Goal: Check status: Check status

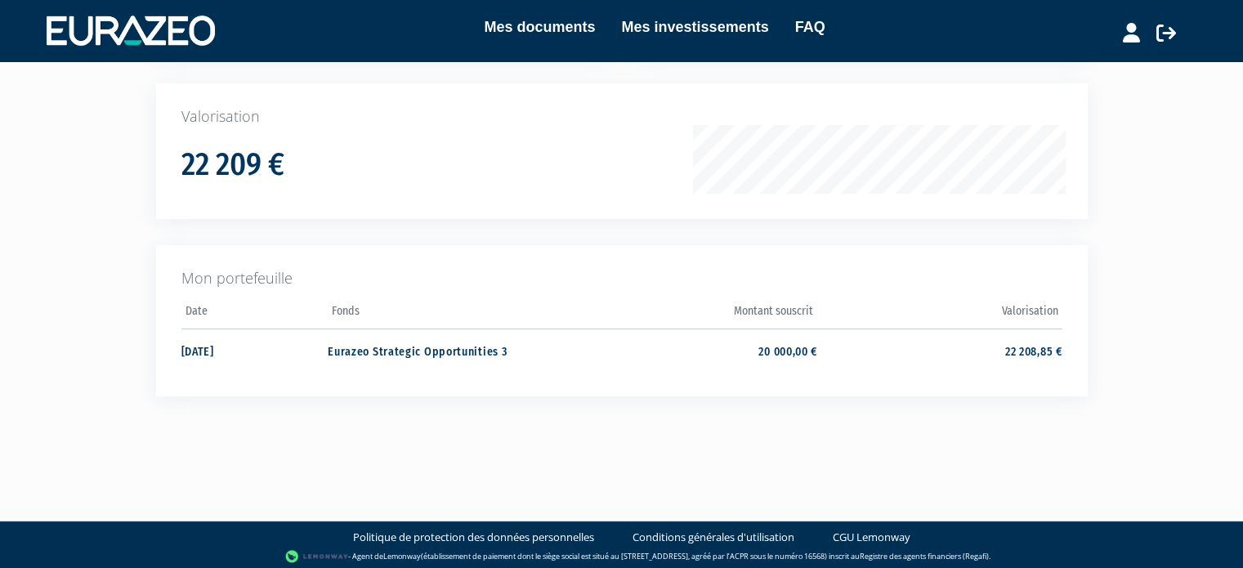
scroll to position [242, 0]
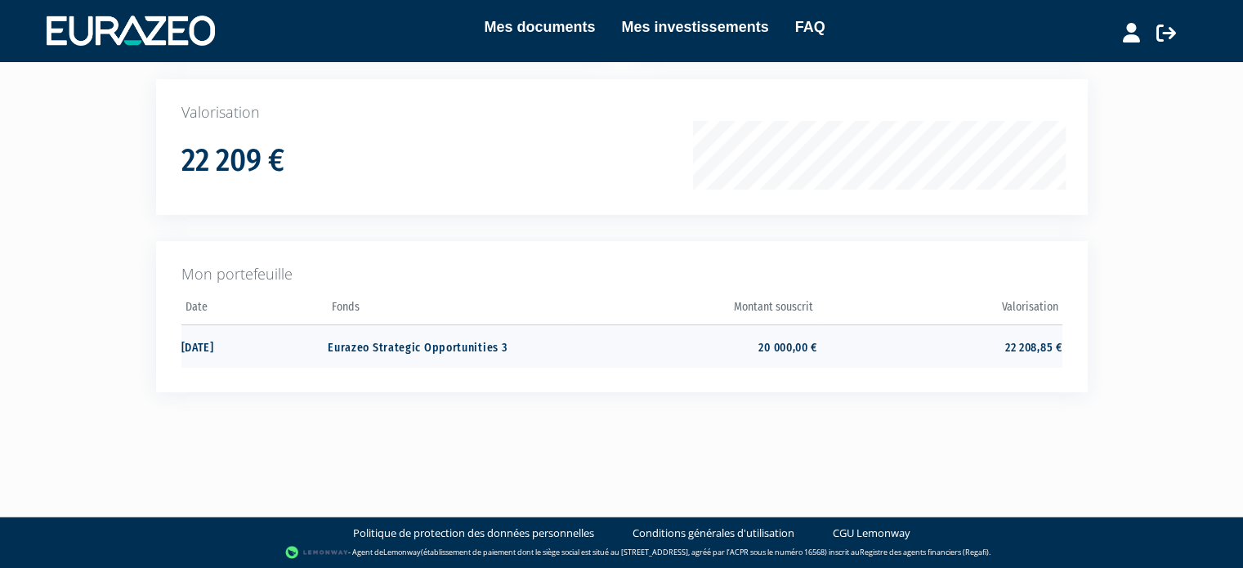
click at [760, 346] on td "20 000,00 €" at bounding box center [695, 345] width 244 height 43
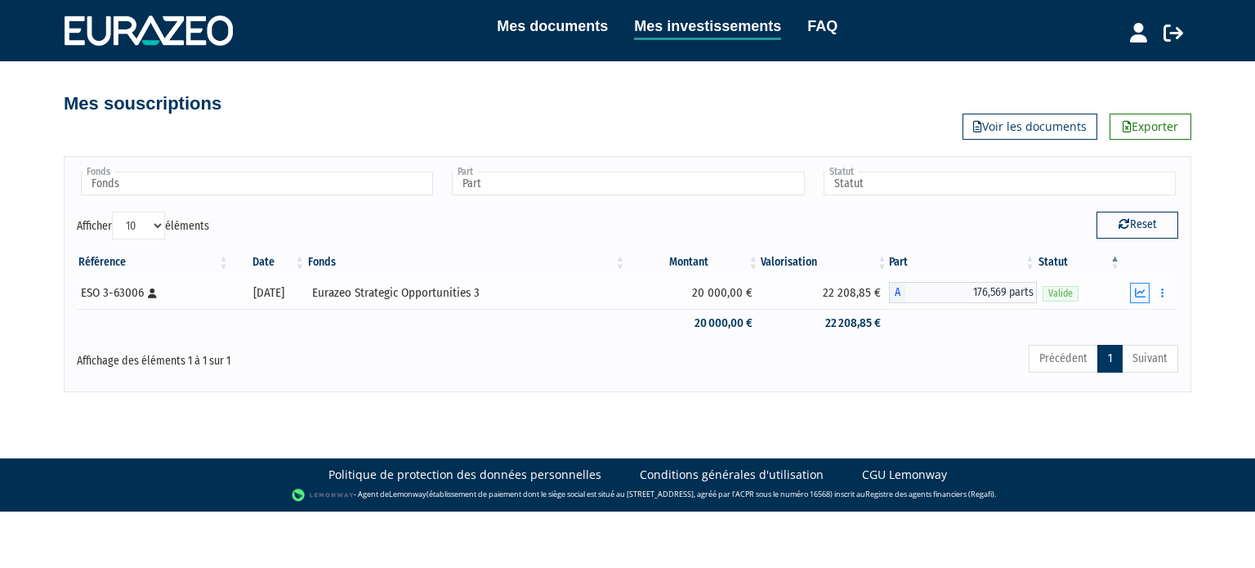
click at [1146, 291] on button "button" at bounding box center [1140, 293] width 20 height 20
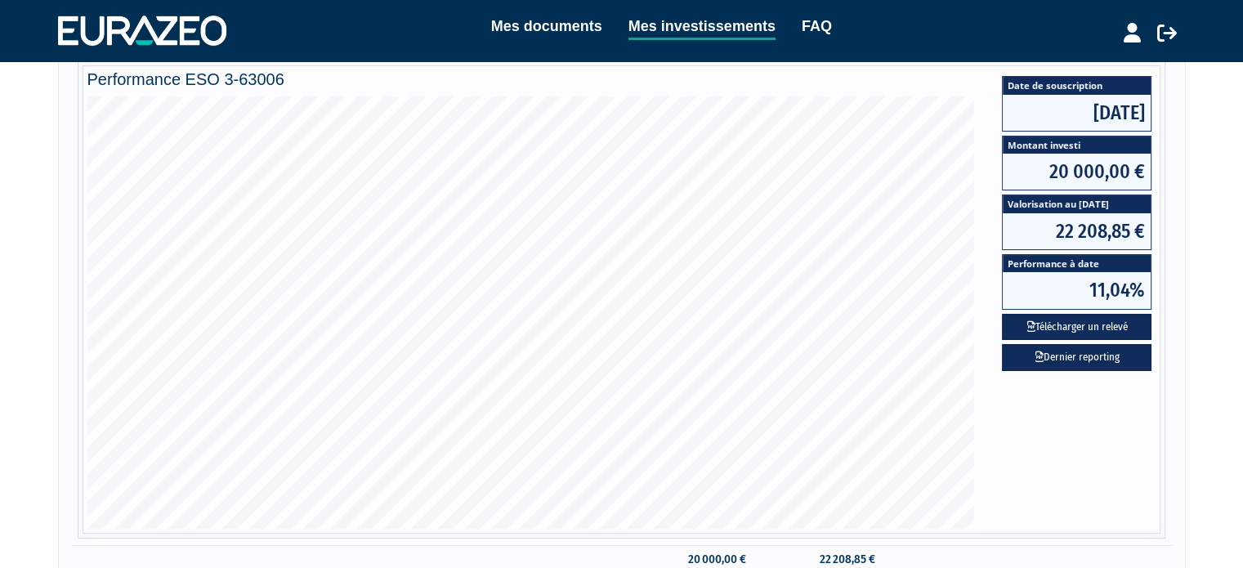
scroll to position [301, 0]
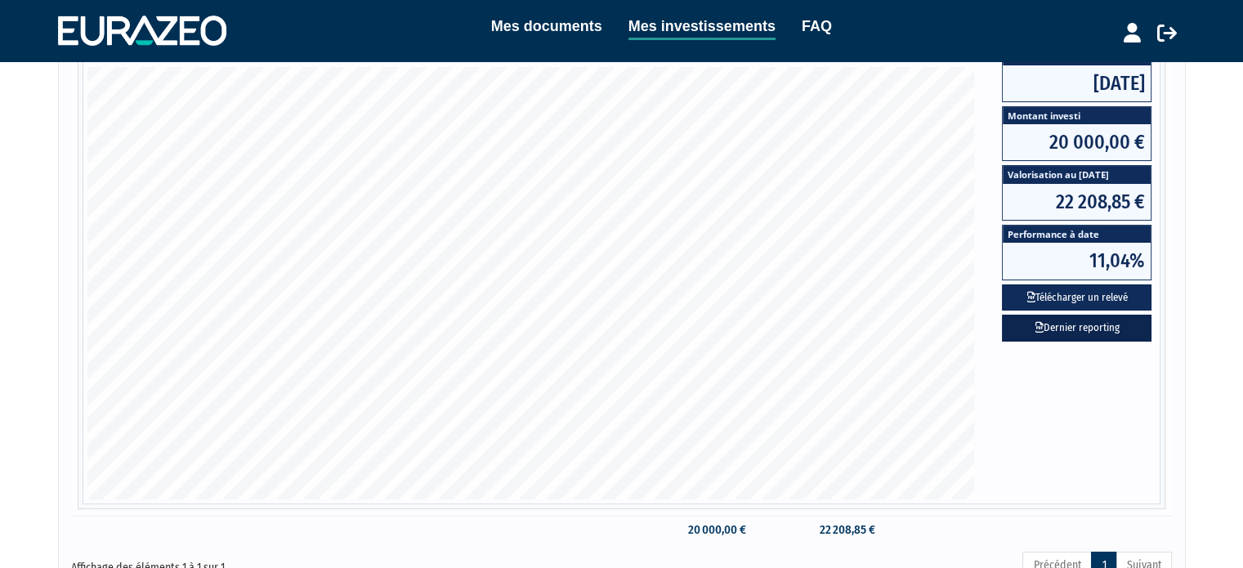
click at [1052, 323] on link "Dernier reporting" at bounding box center [1077, 328] width 150 height 27
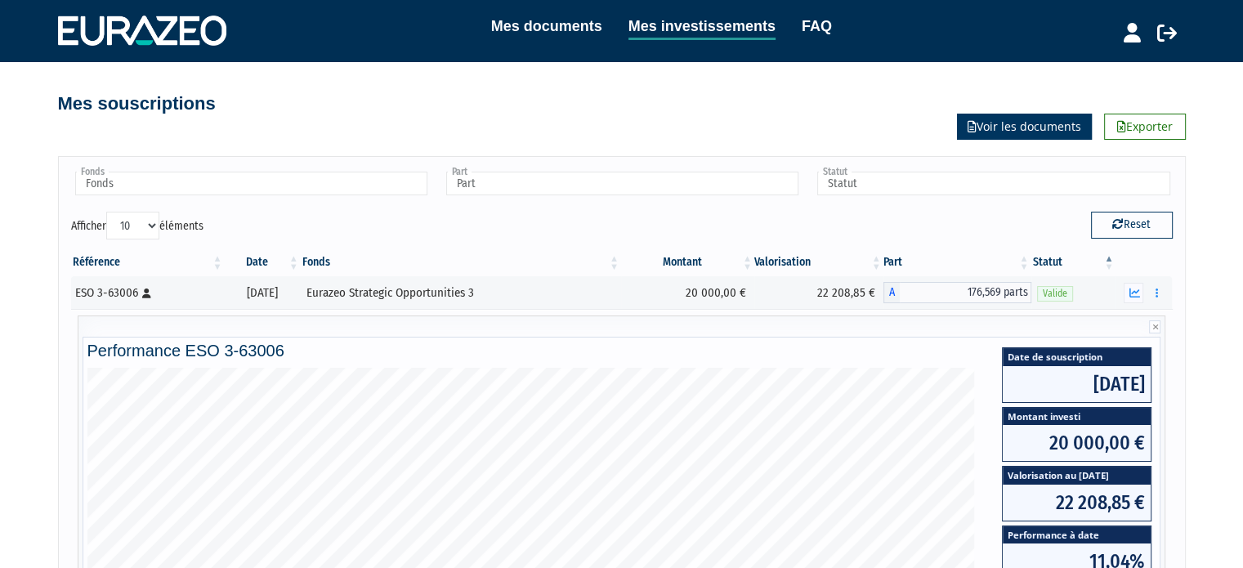
click at [1008, 118] on link "Voir les documents" at bounding box center [1024, 127] width 135 height 26
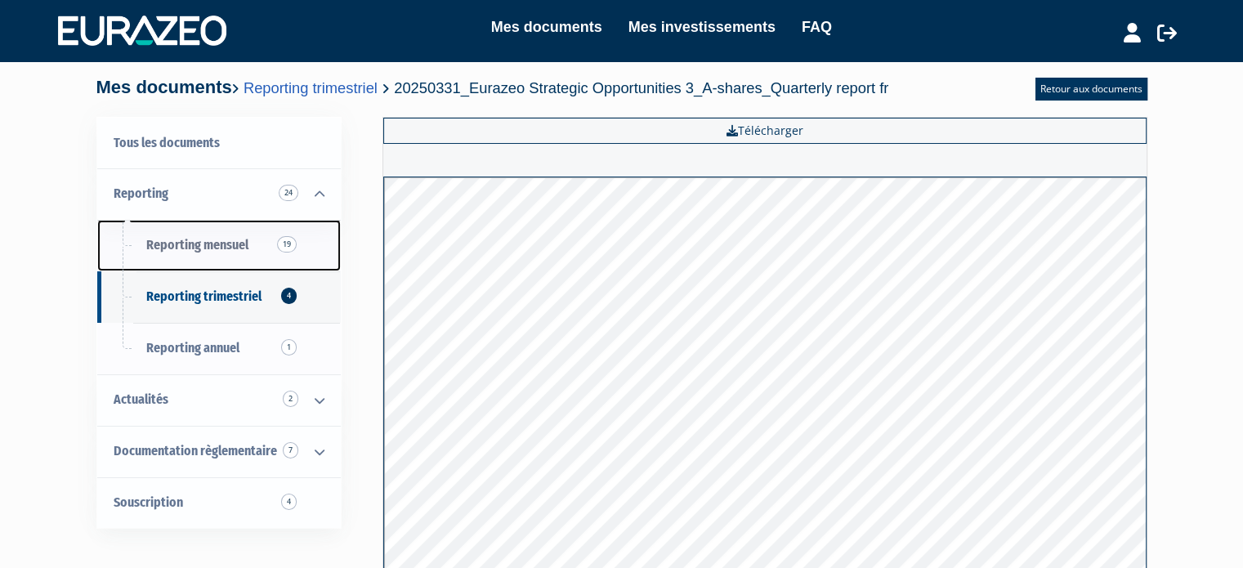
click at [206, 245] on span "Reporting mensuel 19" at bounding box center [197, 245] width 102 height 16
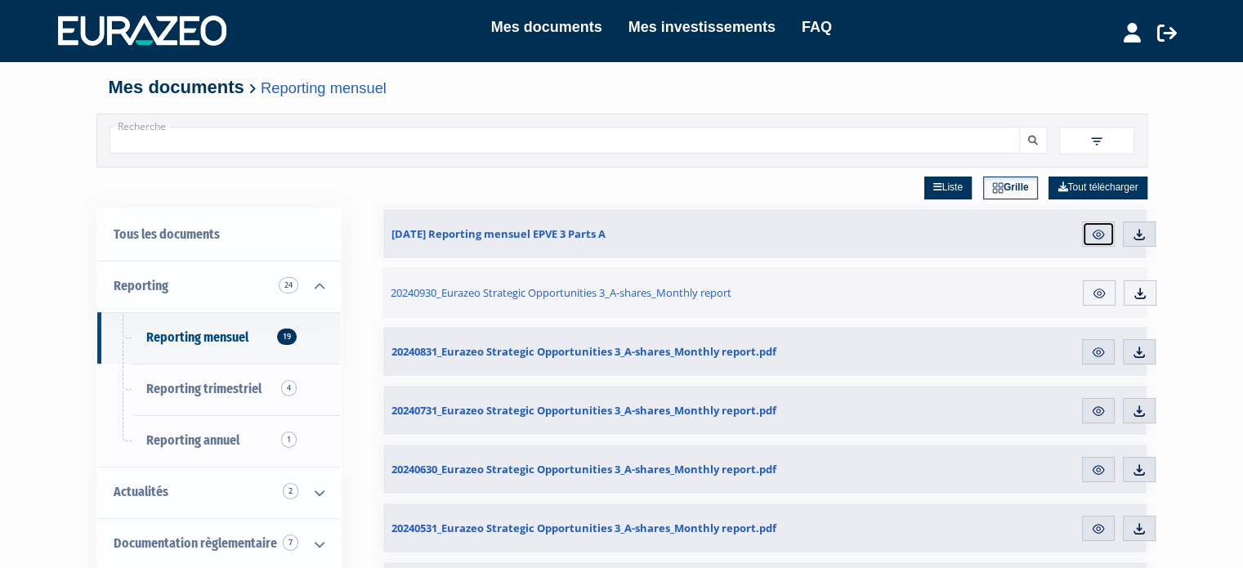
click at [1098, 236] on img at bounding box center [1098, 234] width 15 height 15
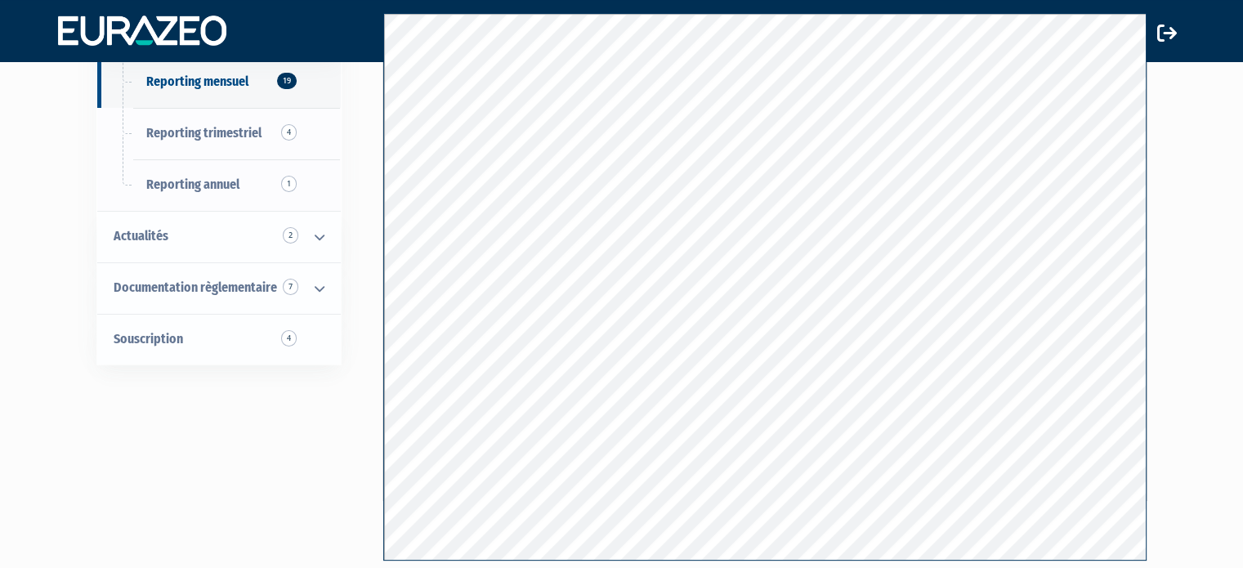
scroll to position [169, 0]
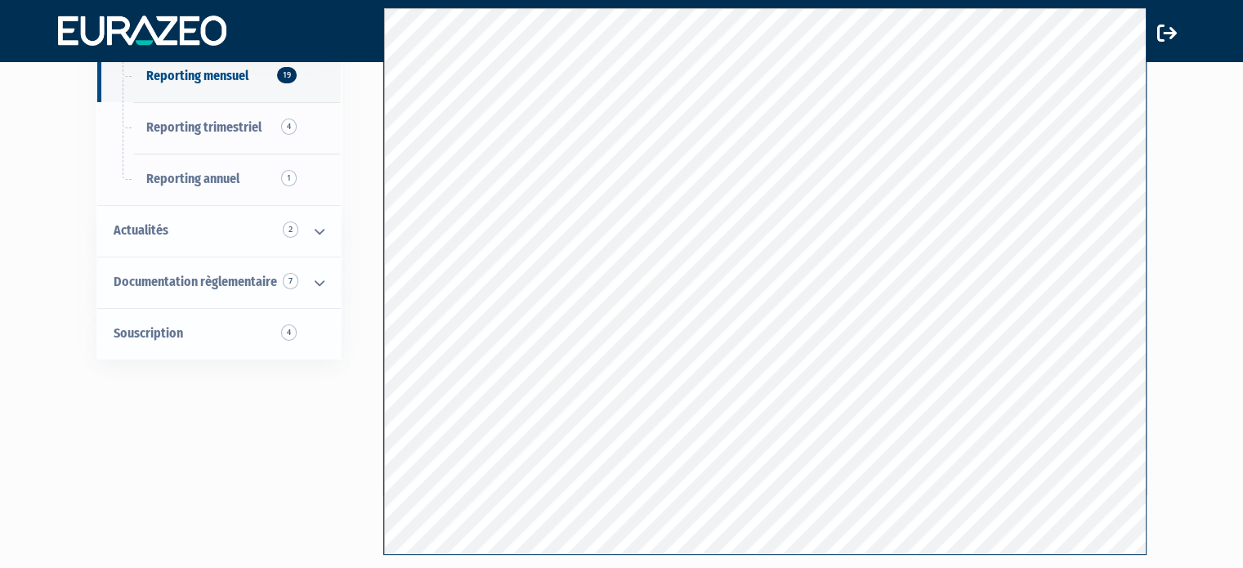
click at [1186, 96] on div "Mes documents Mes investissements FAQ Déconnexion Mes documents Mes investissem…" at bounding box center [621, 215] width 1243 height 768
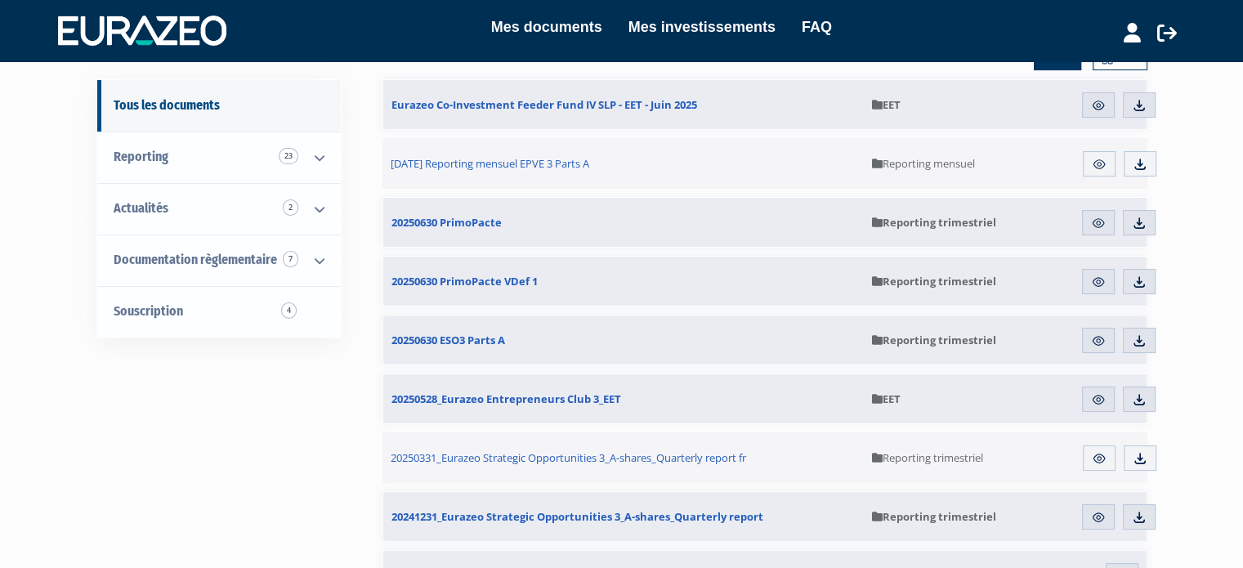
scroll to position [136, 0]
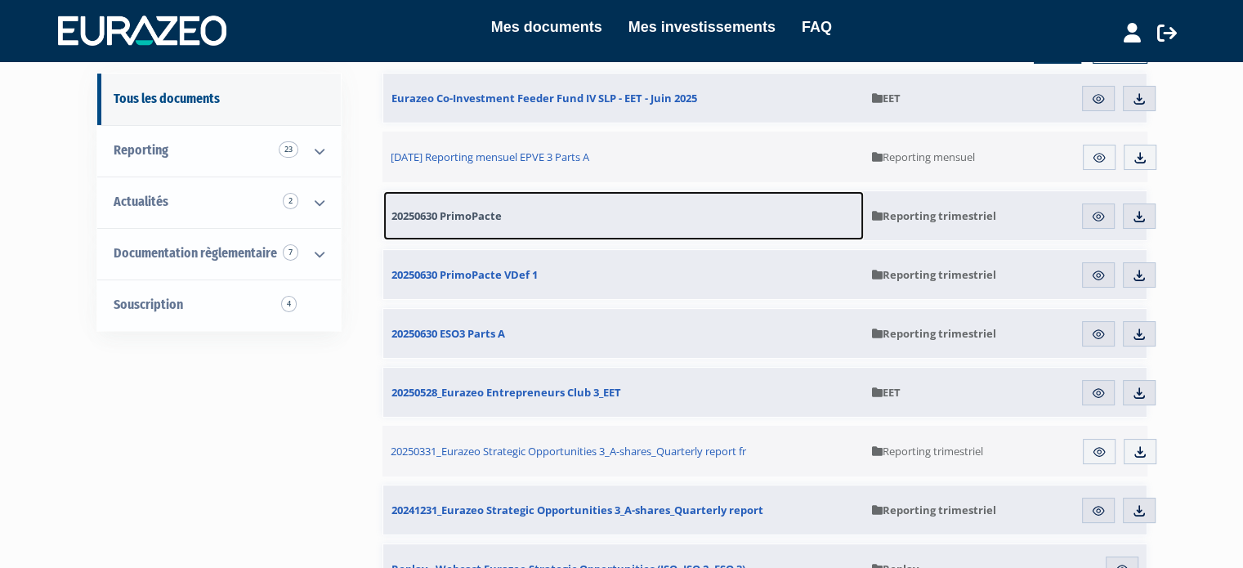
click at [469, 206] on link "20250630 PrimoPacte" at bounding box center [623, 215] width 480 height 49
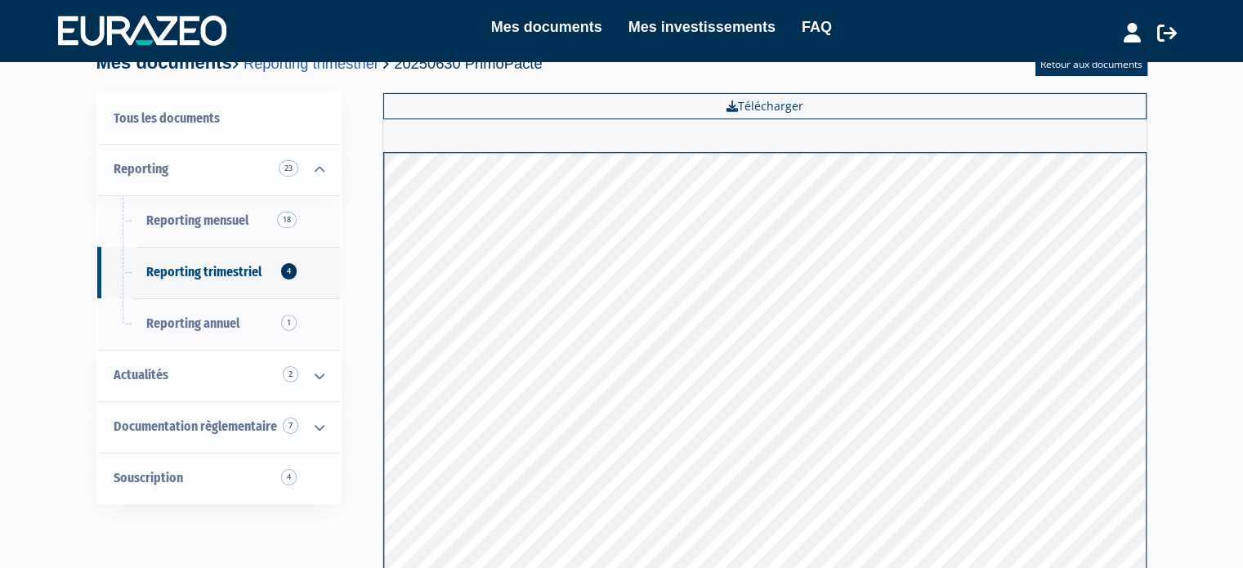
scroll to position [25, 0]
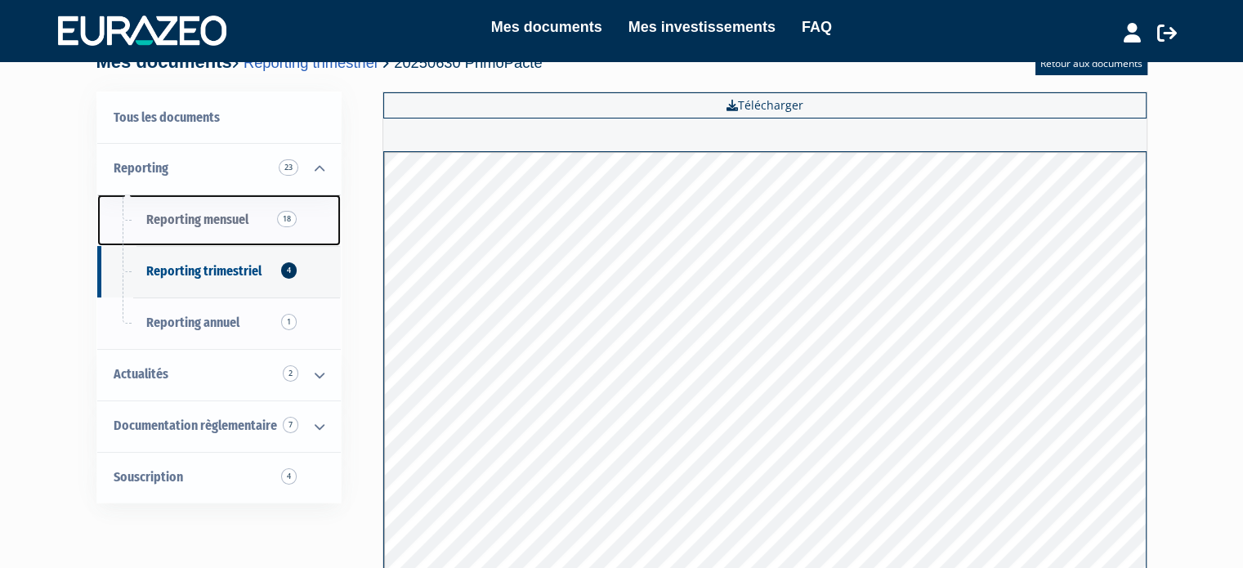
click at [190, 215] on span "Reporting mensuel 18" at bounding box center [197, 220] width 102 height 16
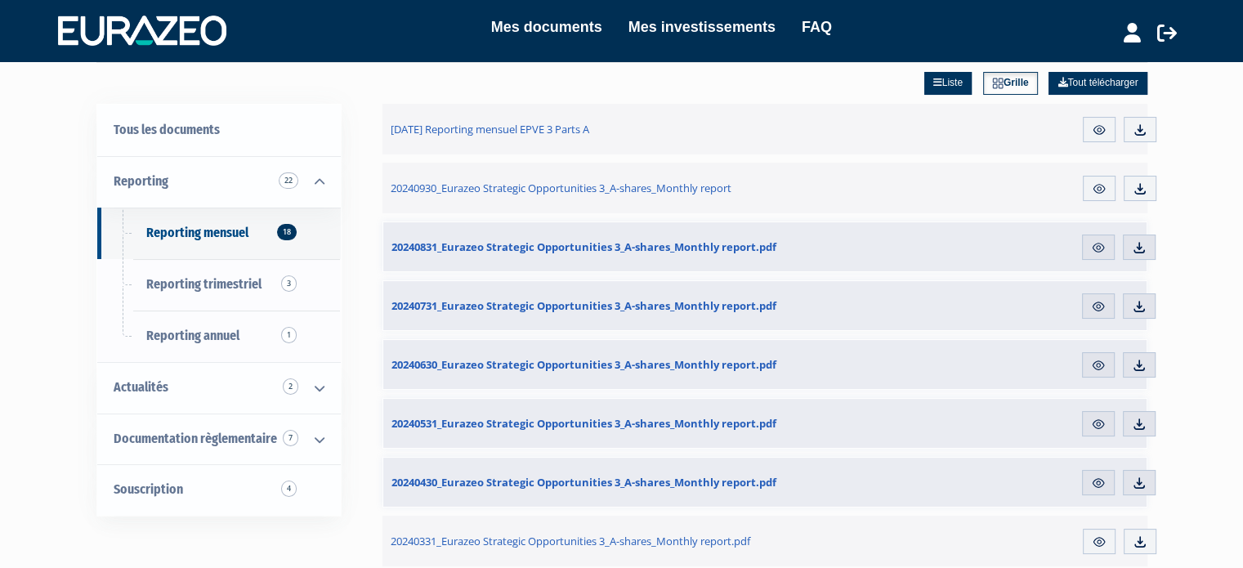
scroll to position [106, 0]
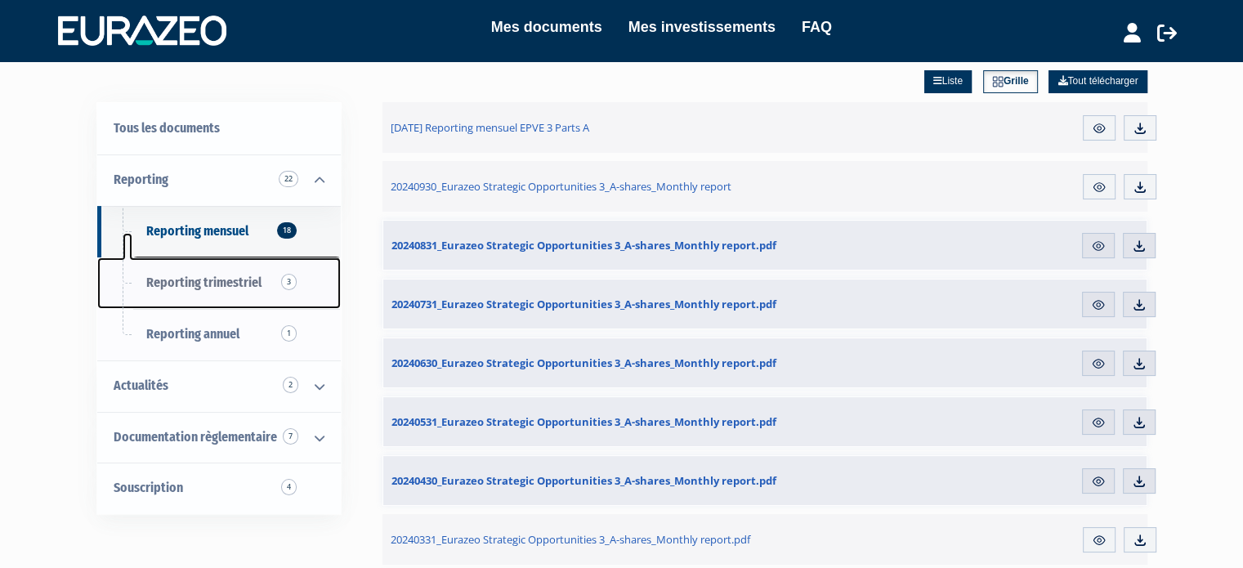
click at [201, 275] on span "Reporting trimestriel 3" at bounding box center [203, 283] width 115 height 16
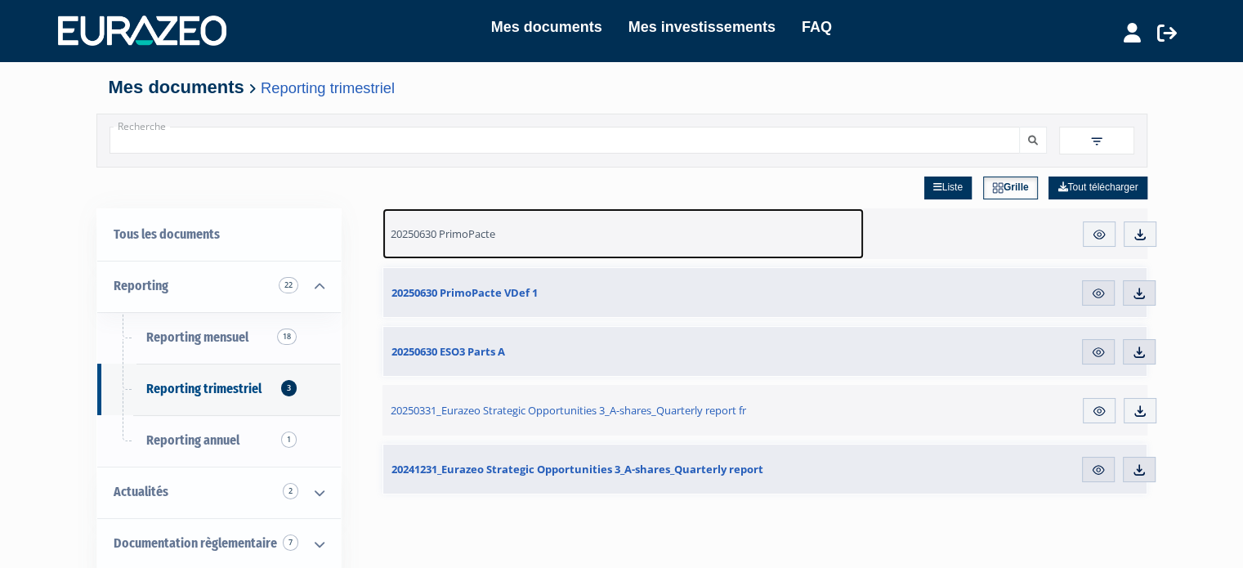
click at [476, 226] on span "20250630 PrimoPacte" at bounding box center [443, 233] width 105 height 15
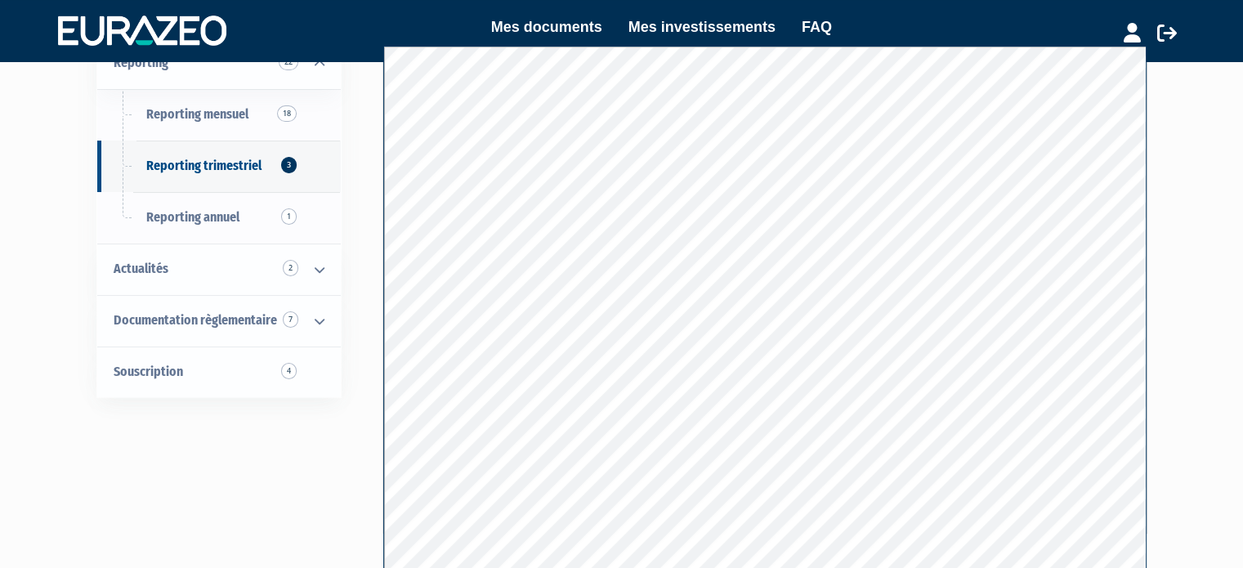
scroll to position [150, 0]
